Goal: Task Accomplishment & Management: Complete application form

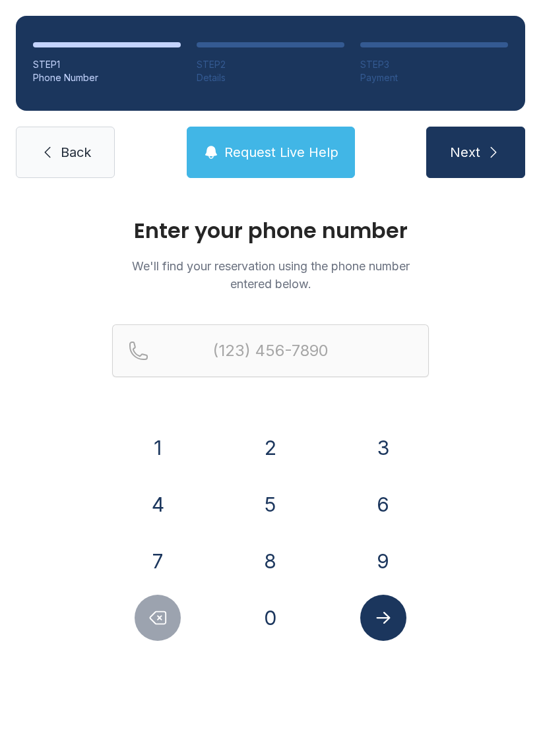
click at [79, 159] on span "Back" at bounding box center [76, 152] width 30 height 18
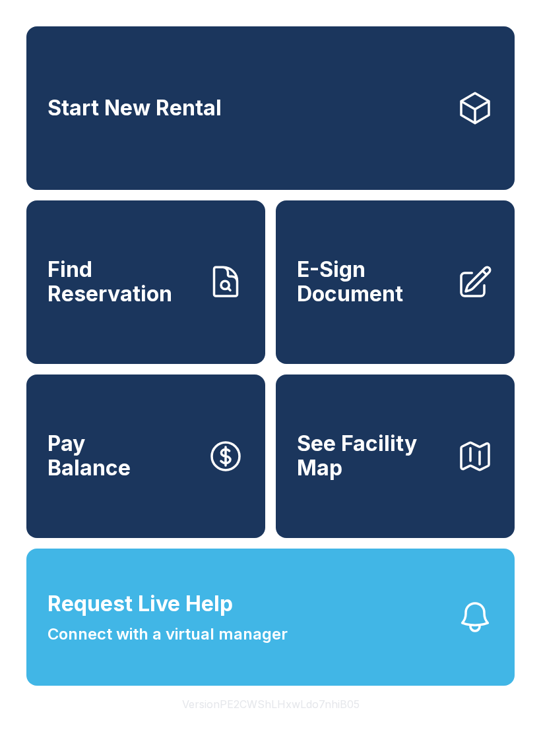
click at [375, 297] on span "E-Sign Document" at bounding box center [371, 282] width 149 height 48
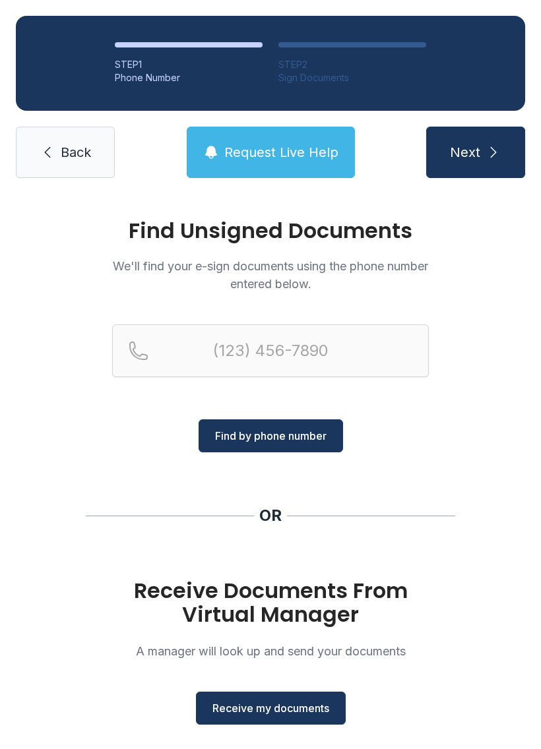
click at [472, 143] on span "Next" at bounding box center [465, 152] width 30 height 18
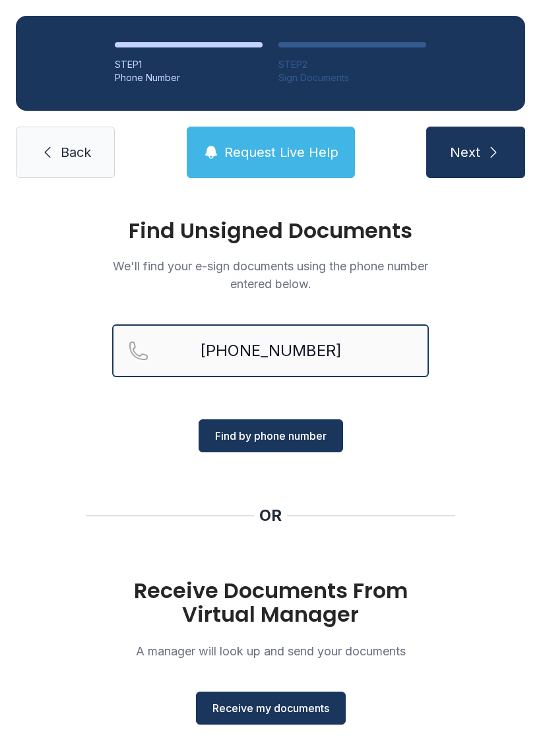
type input "[PHONE_NUMBER]"
click at [500, 157] on icon "submit" at bounding box center [493, 152] width 16 height 16
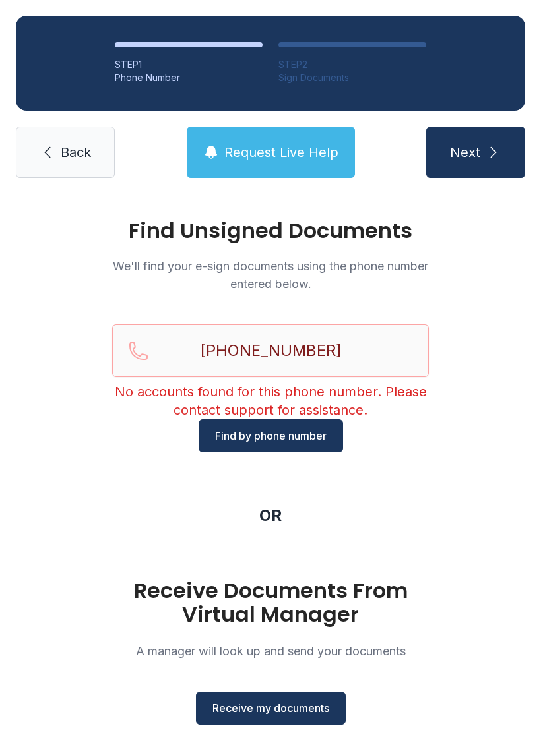
click at [71, 154] on span "Back" at bounding box center [76, 152] width 30 height 18
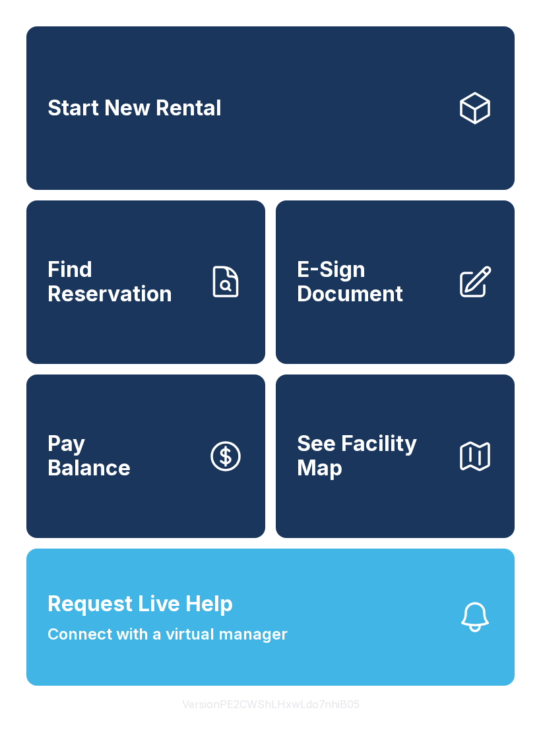
click at [428, 306] on span "E-Sign Document" at bounding box center [371, 282] width 149 height 48
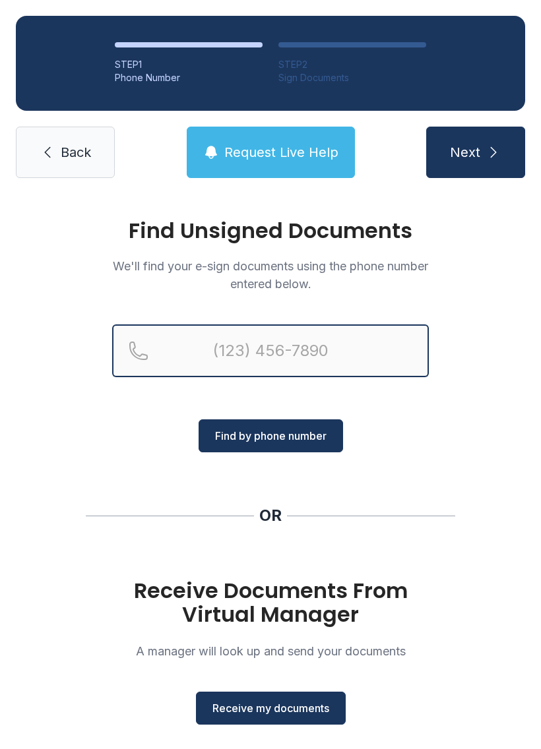
click at [322, 366] on input "Reservation phone number" at bounding box center [270, 350] width 317 height 53
type input "[PHONE_NUMBER]"
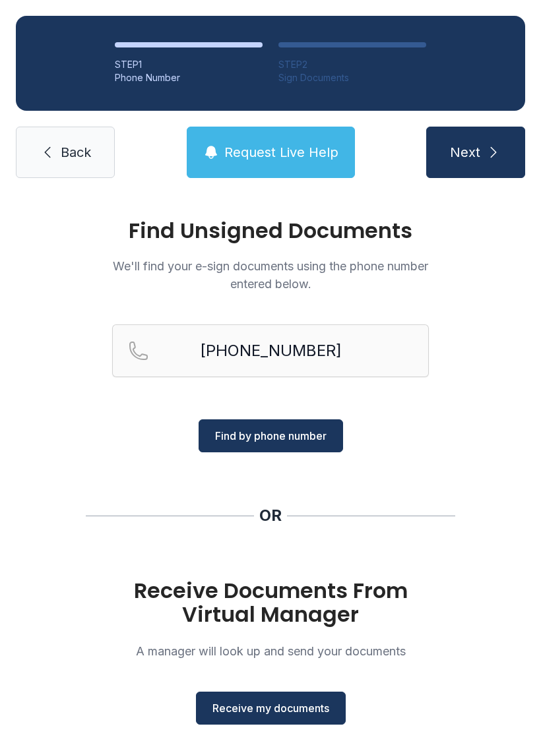
click at [491, 155] on icon "submit" at bounding box center [493, 152] width 16 height 16
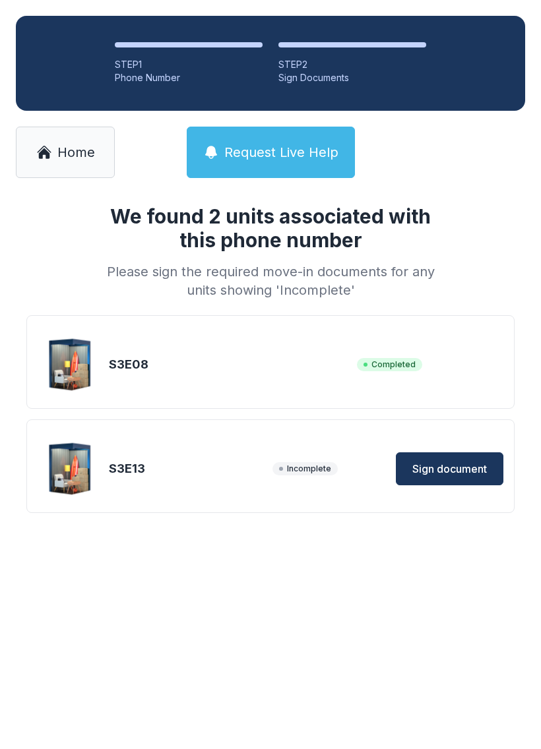
click at [458, 481] on button "Sign document" at bounding box center [449, 468] width 107 height 33
click at [78, 148] on span "Home" at bounding box center [76, 152] width 38 height 18
